Goal: Task Accomplishment & Management: Manage account settings

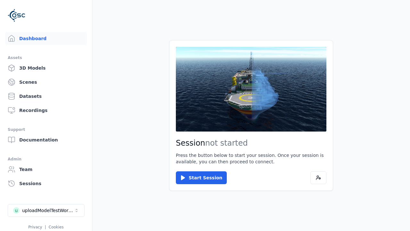
click at [46, 68] on link "3D Models" at bounding box center [46, 68] width 82 height 13
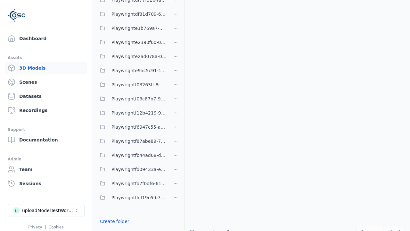
click at [114, 221] on link "Create folder" at bounding box center [114, 221] width 29 height 6
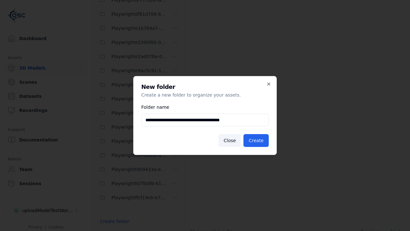
scroll to position [0, 1]
type input "**********"
click at [256, 140] on button "Create" at bounding box center [256, 140] width 25 height 13
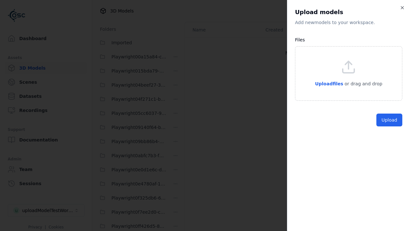
click at [390, 126] on button "Upload" at bounding box center [390, 120] width 26 height 13
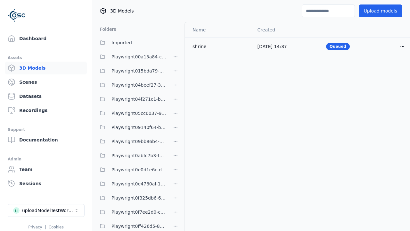
click at [403, 46] on html "Support Dashboard Assets 3D Models Scenes Datasets Recordings Support Documenta…" at bounding box center [205, 115] width 410 height 231
click at [389, 71] on div "Delete" at bounding box center [389, 71] width 38 height 10
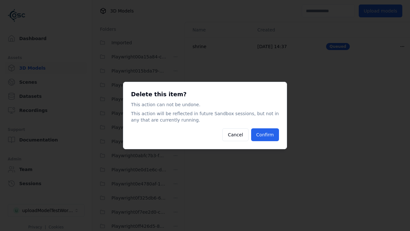
click at [265, 135] on button "Confirm" at bounding box center [265, 134] width 28 height 13
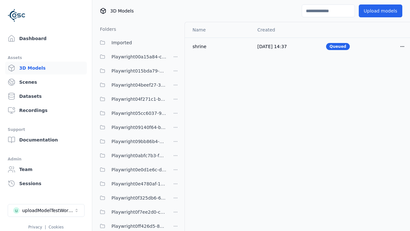
click at [176, 115] on html "Support Dashboard Assets 3D Models Scenes Datasets Recordings Support Documenta…" at bounding box center [205, 115] width 410 height 231
